Goal: Use online tool/utility: Utilize a website feature to perform a specific function

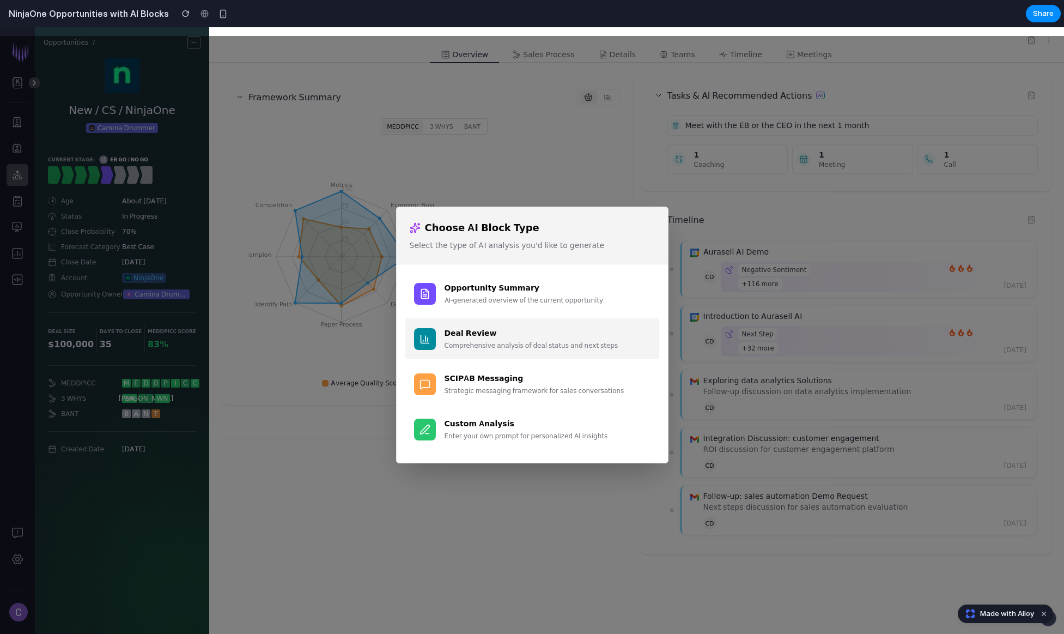
click at [496, 347] on div "Comprehensive analysis of deal status and next steps" at bounding box center [547, 345] width 206 height 10
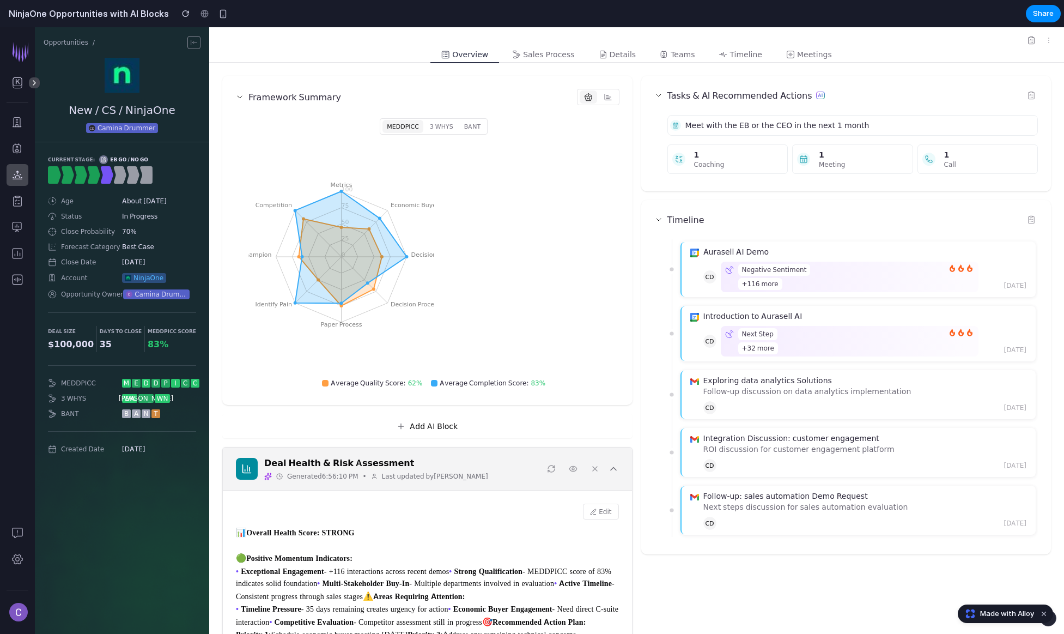
scroll to position [166, 0]
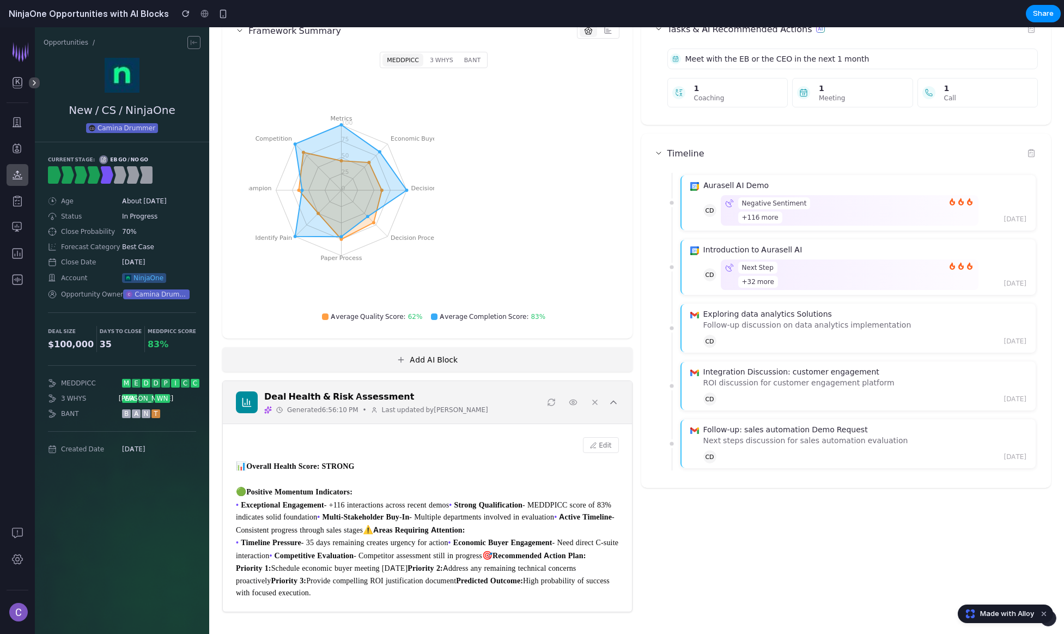
click at [476, 347] on button "Add AI Block" at bounding box center [427, 359] width 410 height 25
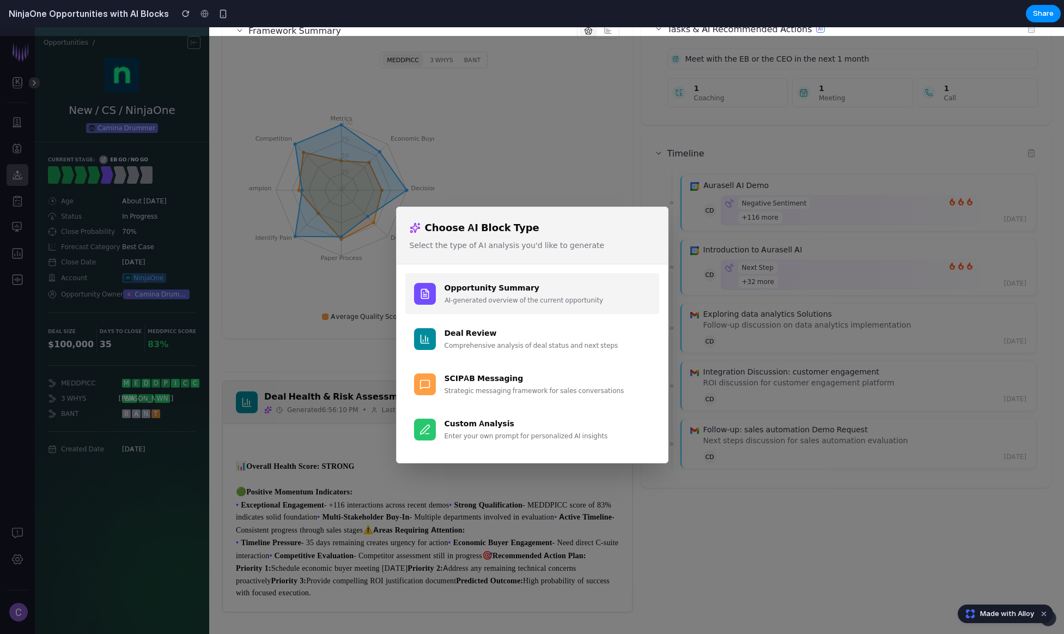
click at [487, 290] on div "Opportunity Summary" at bounding box center [547, 287] width 206 height 11
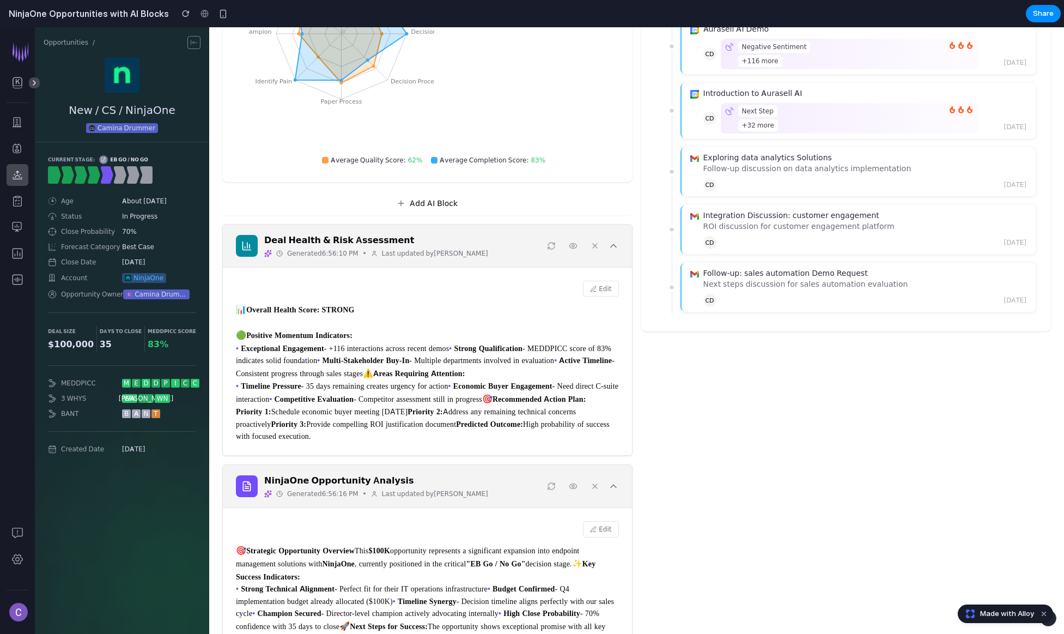
scroll to position [0, 0]
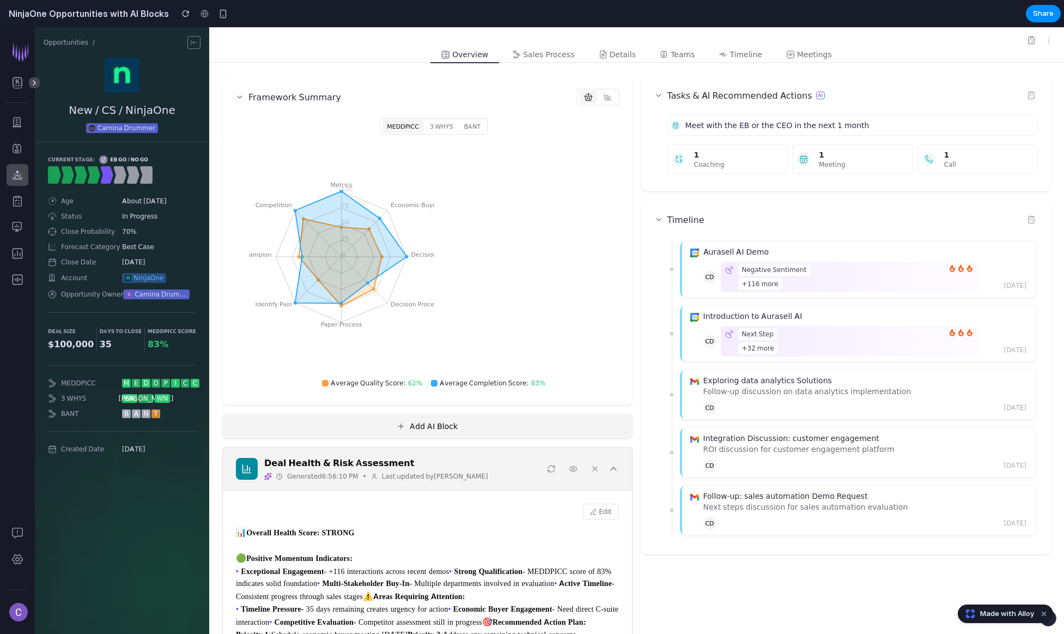
click at [471, 418] on button "Add AI Block" at bounding box center [427, 425] width 410 height 25
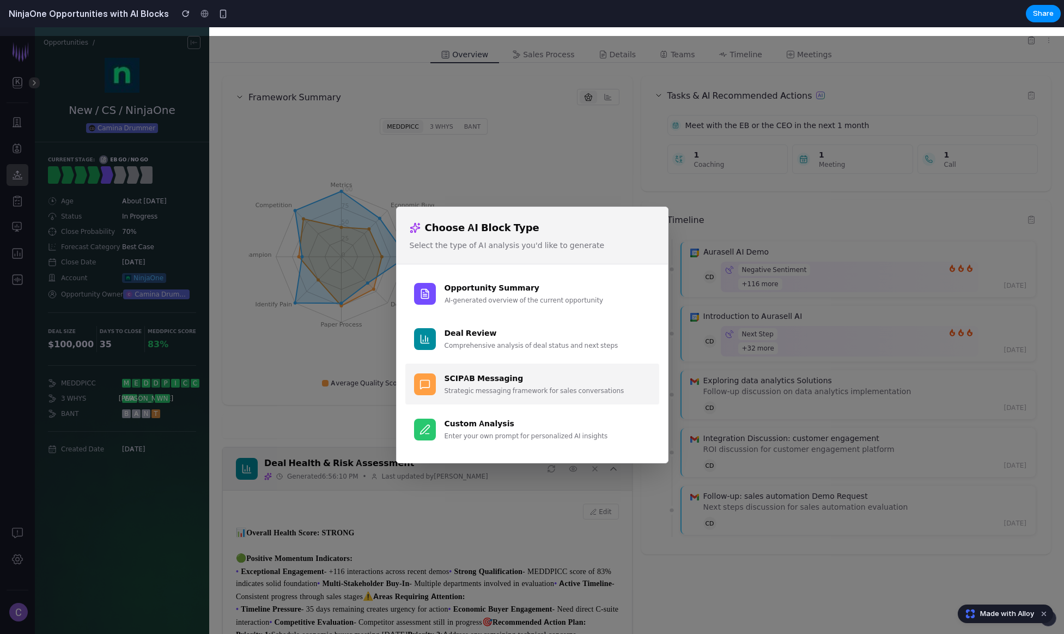
click at [496, 381] on div "SCIPAB Messaging" at bounding box center [547, 377] width 206 height 11
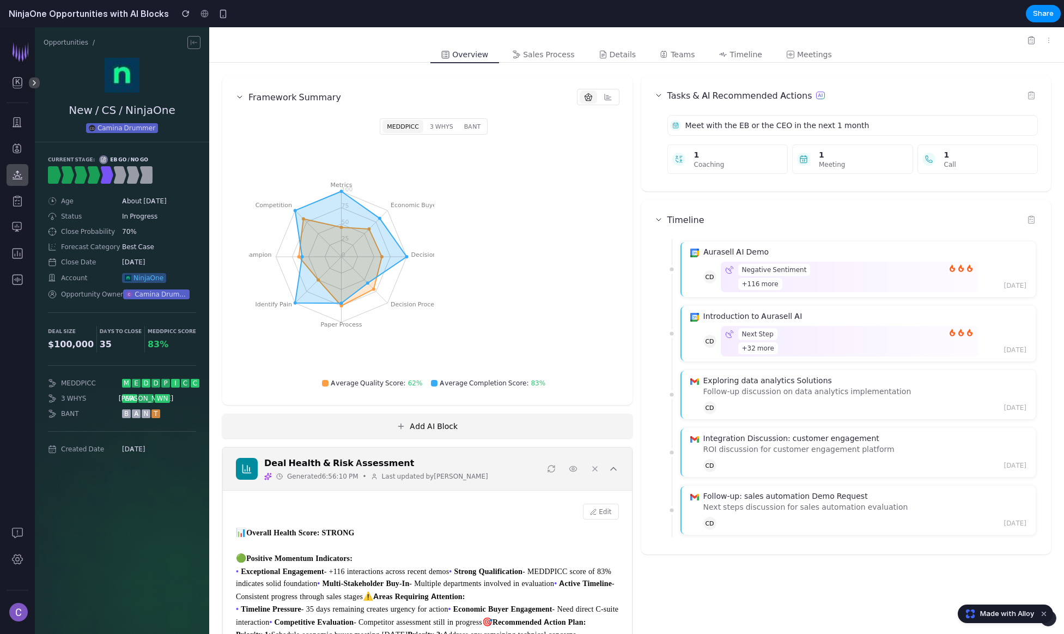
click at [428, 422] on button "Add AI Block" at bounding box center [427, 425] width 410 height 25
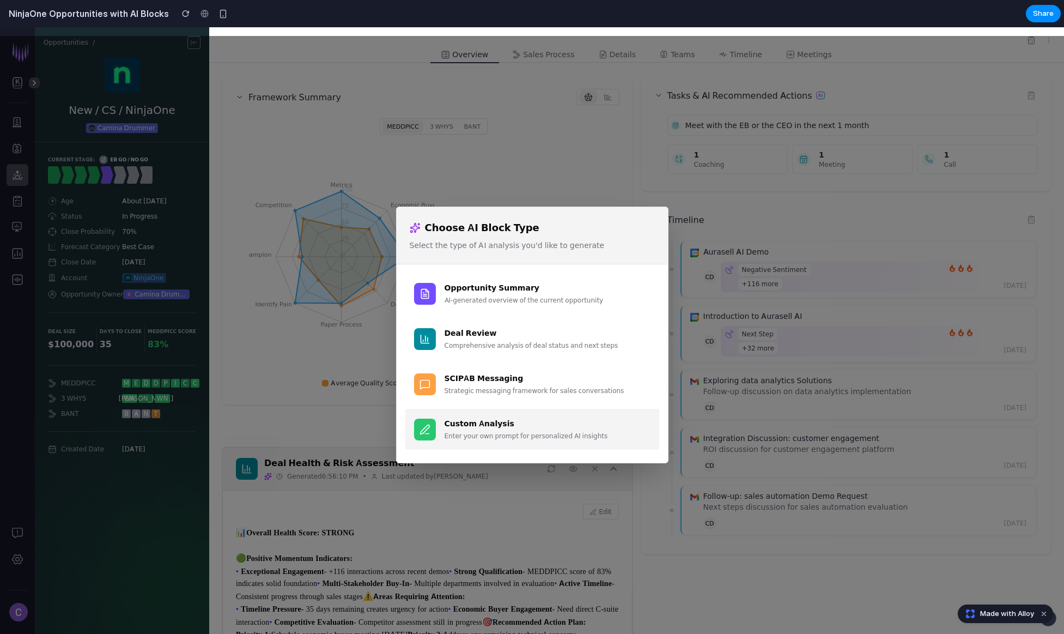
click at [476, 437] on div "Enter your own prompt for personalized AI insights" at bounding box center [547, 436] width 206 height 10
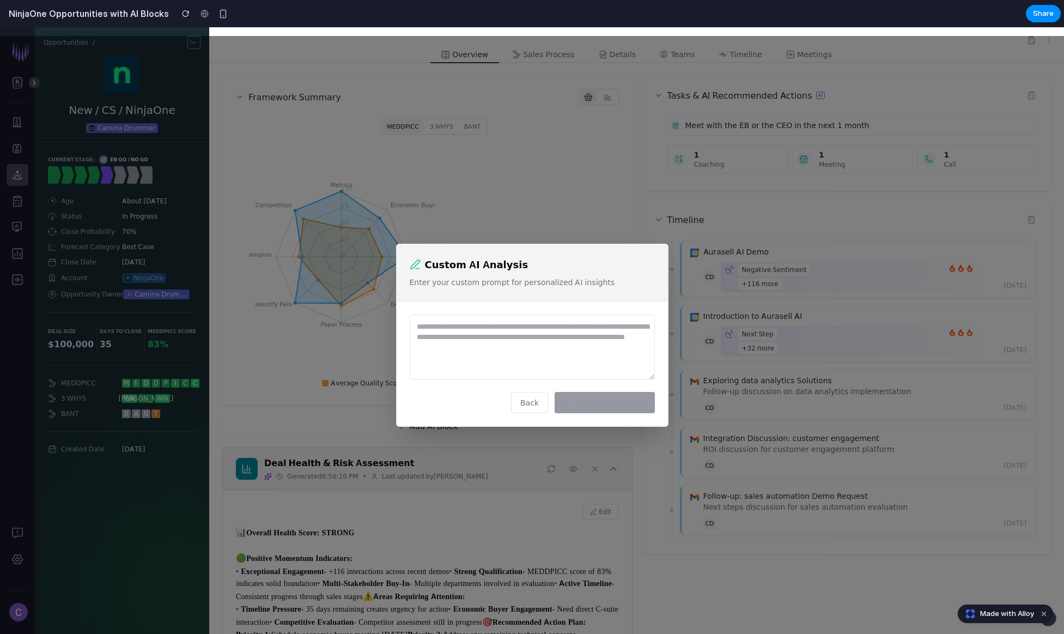
click at [496, 364] on textarea at bounding box center [532, 346] width 245 height 65
type textarea "**********"
click at [628, 403] on button "Generate Analysis" at bounding box center [605, 402] width 100 height 21
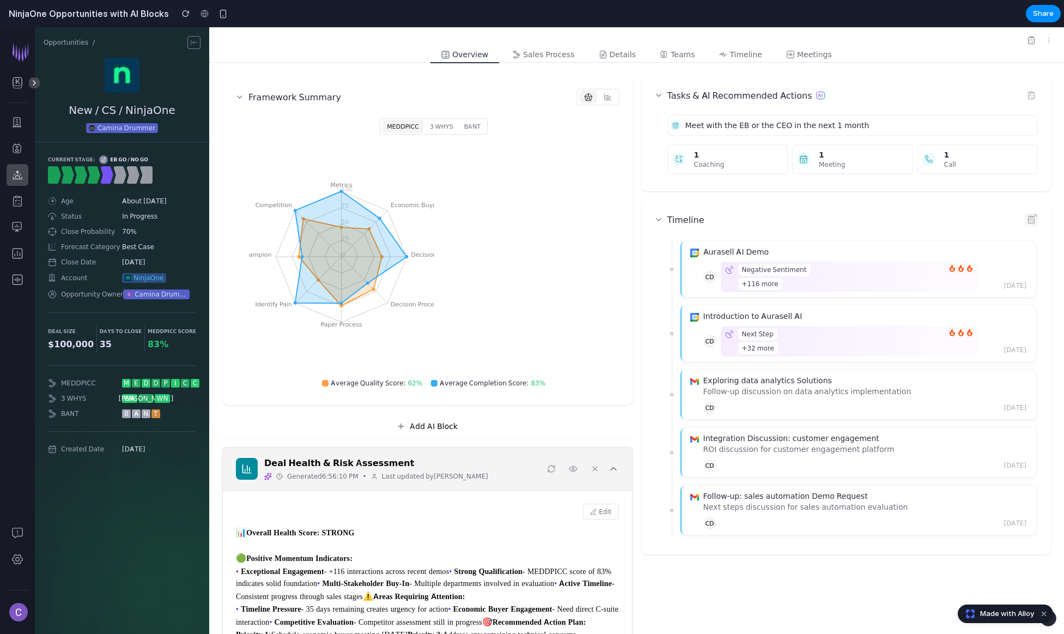
click at [1030, 217] on icon at bounding box center [1031, 219] width 9 height 9
click at [191, 44] on icon at bounding box center [194, 42] width 9 height 9
click at [196, 45] on icon at bounding box center [194, 42] width 9 height 9
click at [215, 18] on button "button" at bounding box center [223, 13] width 16 height 16
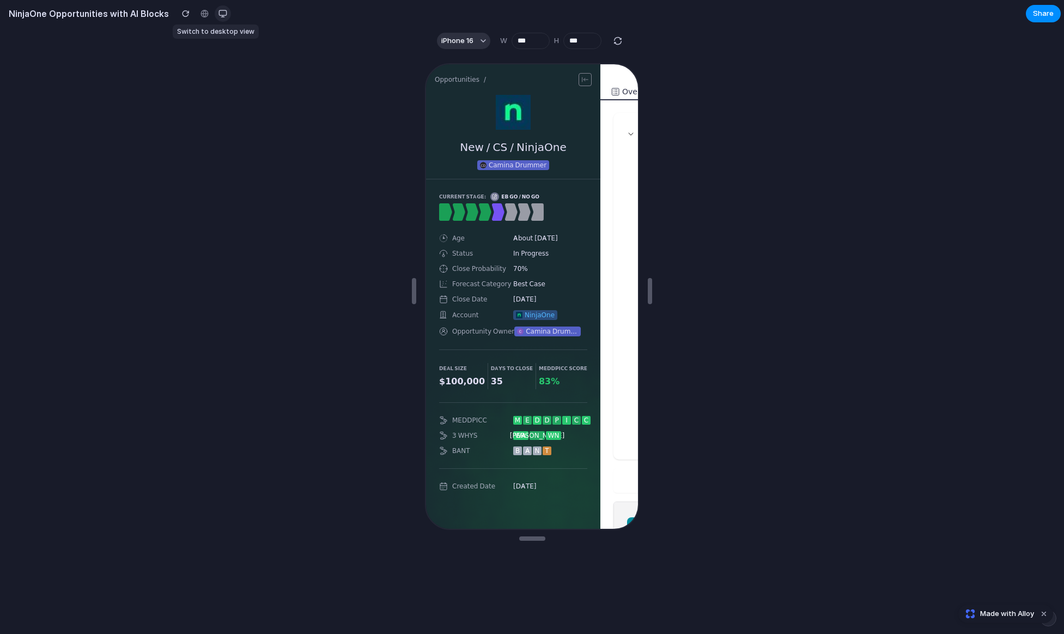
click at [215, 18] on button "button" at bounding box center [223, 13] width 16 height 16
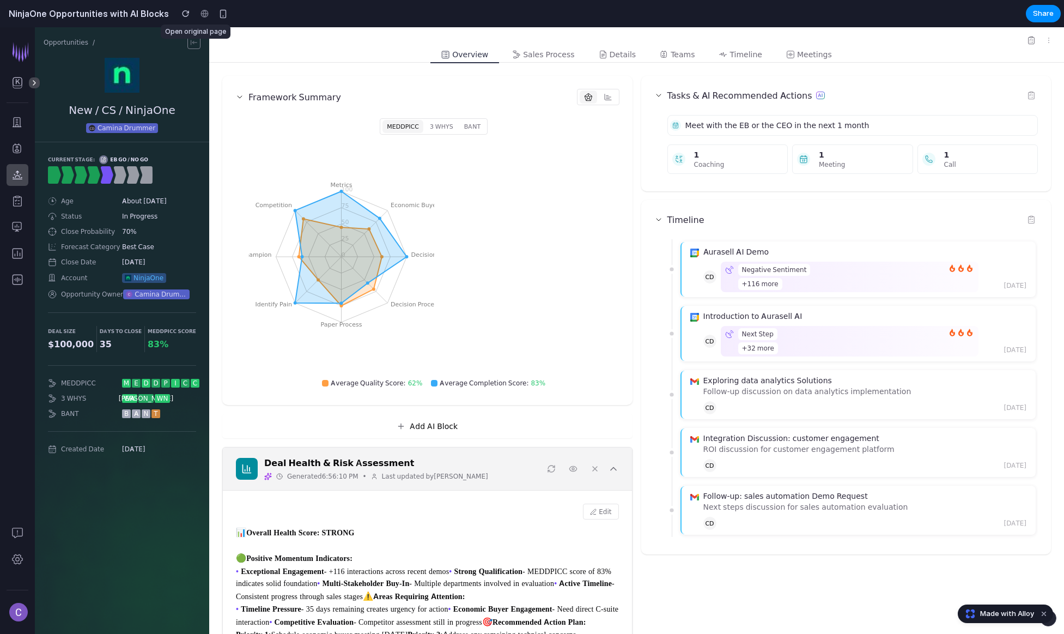
click at [196, 15] on div at bounding box center [204, 13] width 16 height 16
click at [1031, 41] on icon at bounding box center [1031, 40] width 9 height 9
click at [1032, 100] on div at bounding box center [1031, 95] width 13 height 13
click at [430, 124] on button "3 WHYS" at bounding box center [441, 126] width 32 height 13
click at [458, 126] on div "MEDDPICC 3 WHYS BANT" at bounding box center [434, 126] width 108 height 16
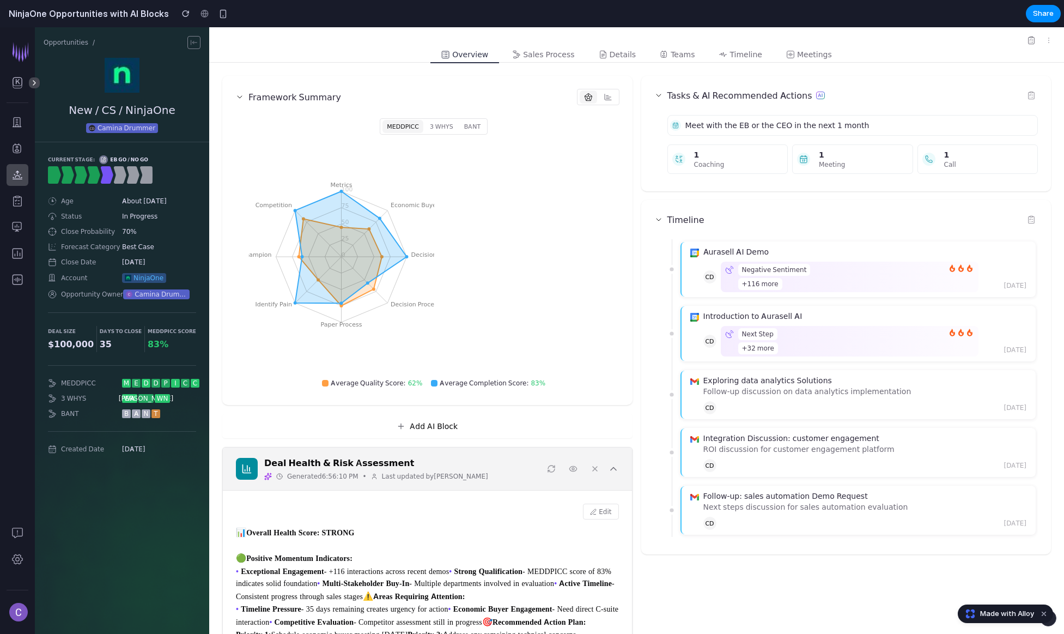
click at [356, 254] on icon at bounding box center [351, 247] width 112 height 112
click at [606, 98] on icon at bounding box center [608, 97] width 9 height 9
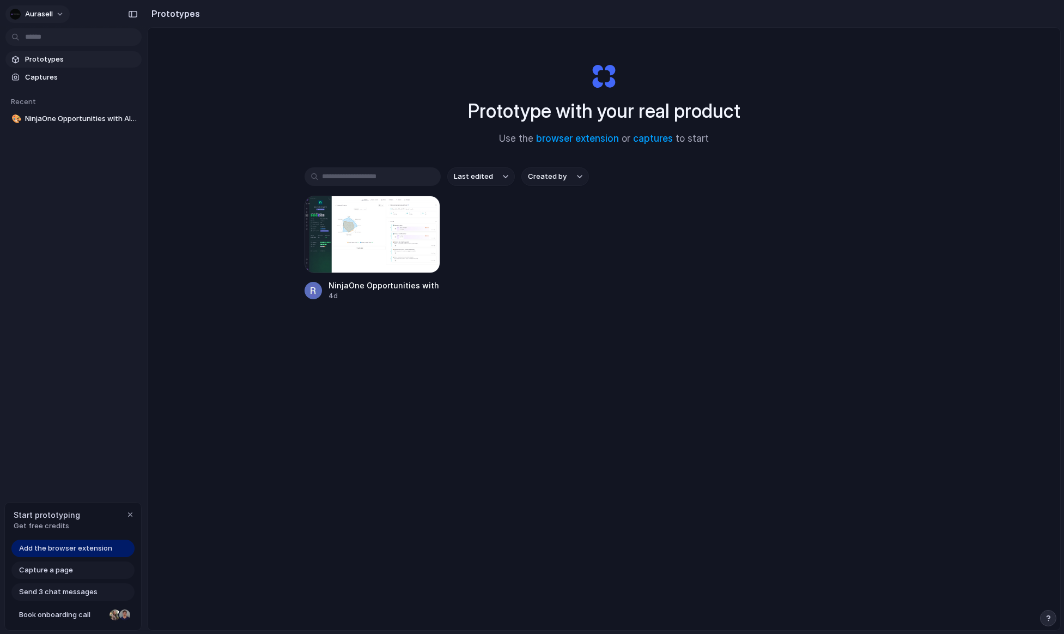
click at [61, 16] on button "Aurasell" at bounding box center [37, 13] width 64 height 17
click at [88, 12] on div "Settings Invite members Change theme Sign out" at bounding box center [532, 317] width 1064 height 634
